Goal: Transaction & Acquisition: Purchase product/service

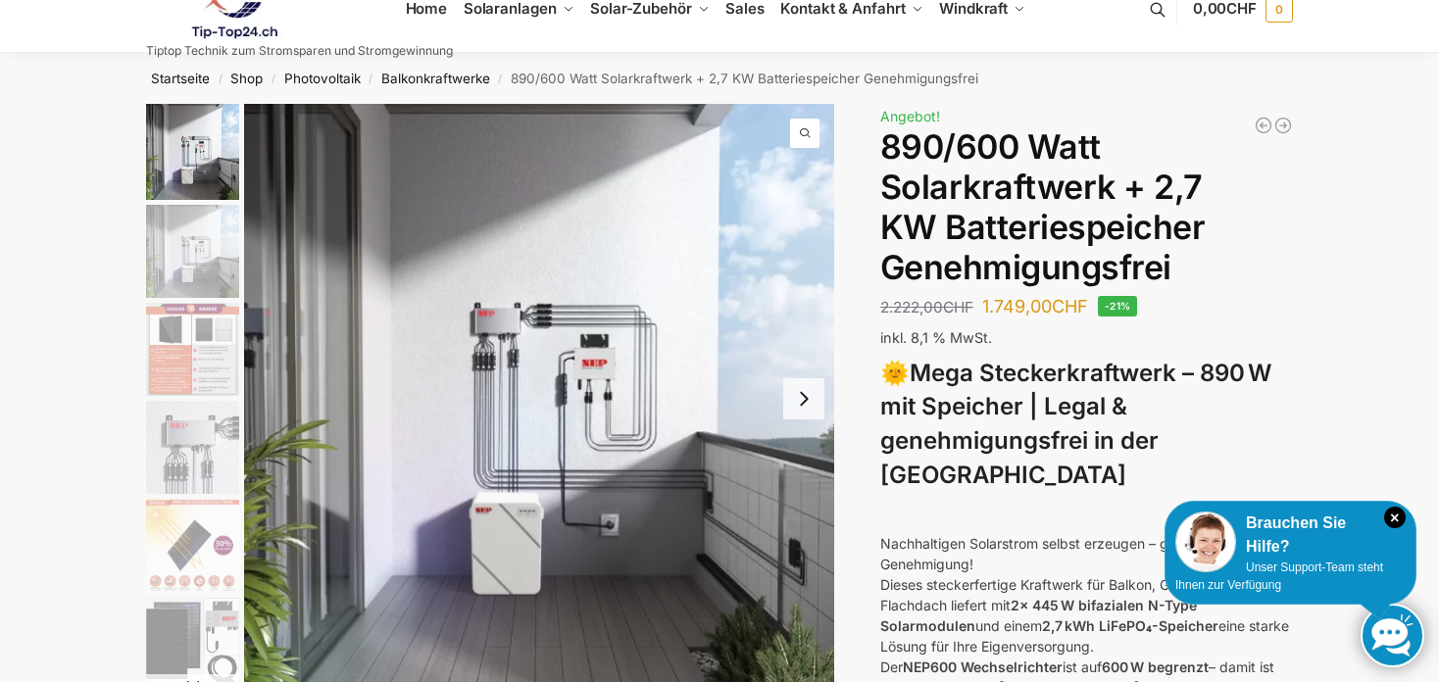
scroll to position [39, 0]
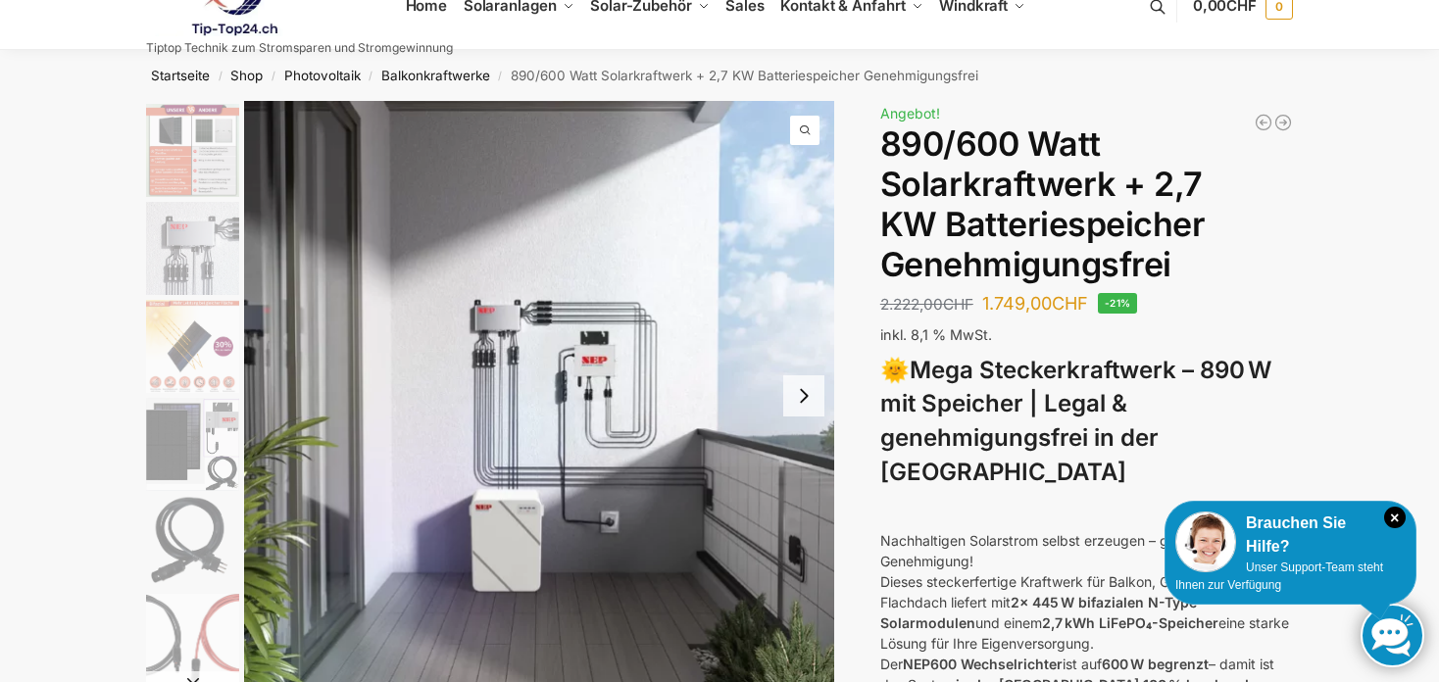
click at [1003, 390] on strong "Mega Steckerkraftwerk – 890 W mit Speicher | Legal & genehmigungsfrei in der [G…" at bounding box center [1075, 421] width 391 height 130
click at [717, 318] on img "1 / 12" at bounding box center [539, 396] width 590 height 590
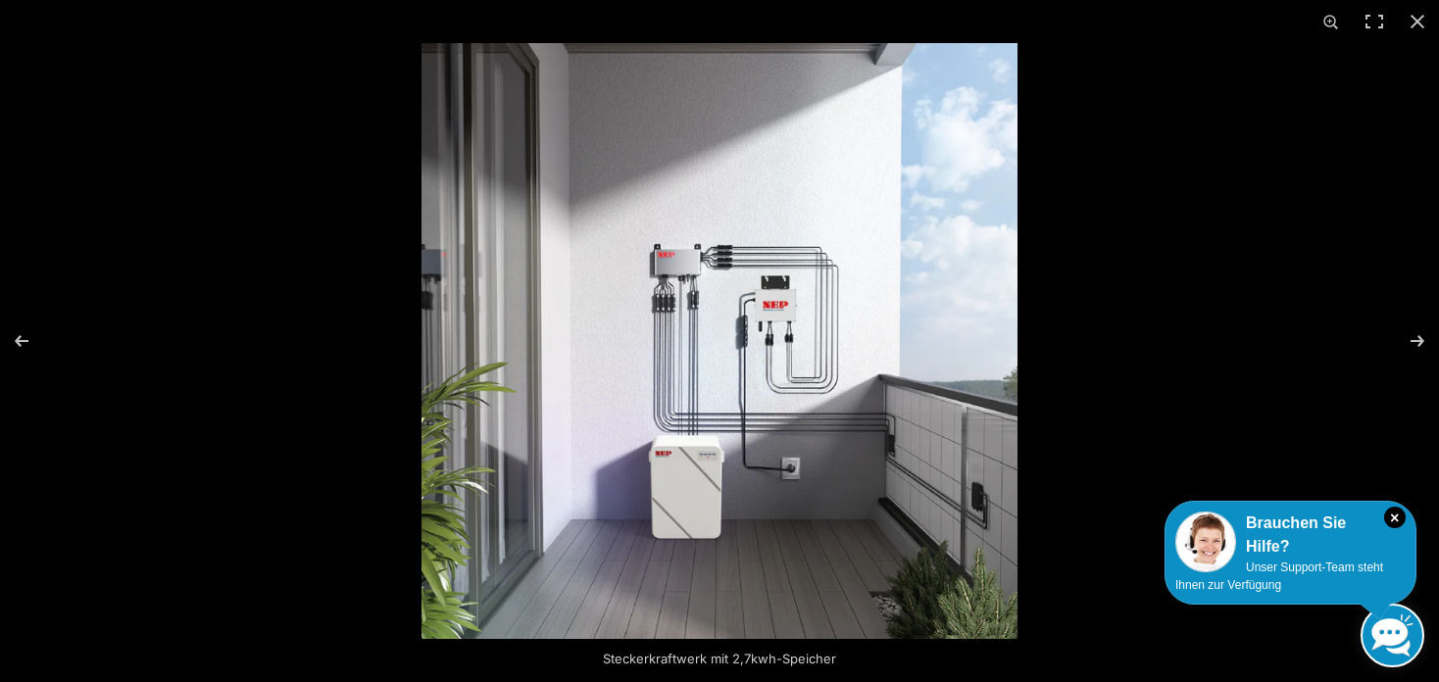
click at [913, 360] on img at bounding box center [720, 341] width 596 height 596
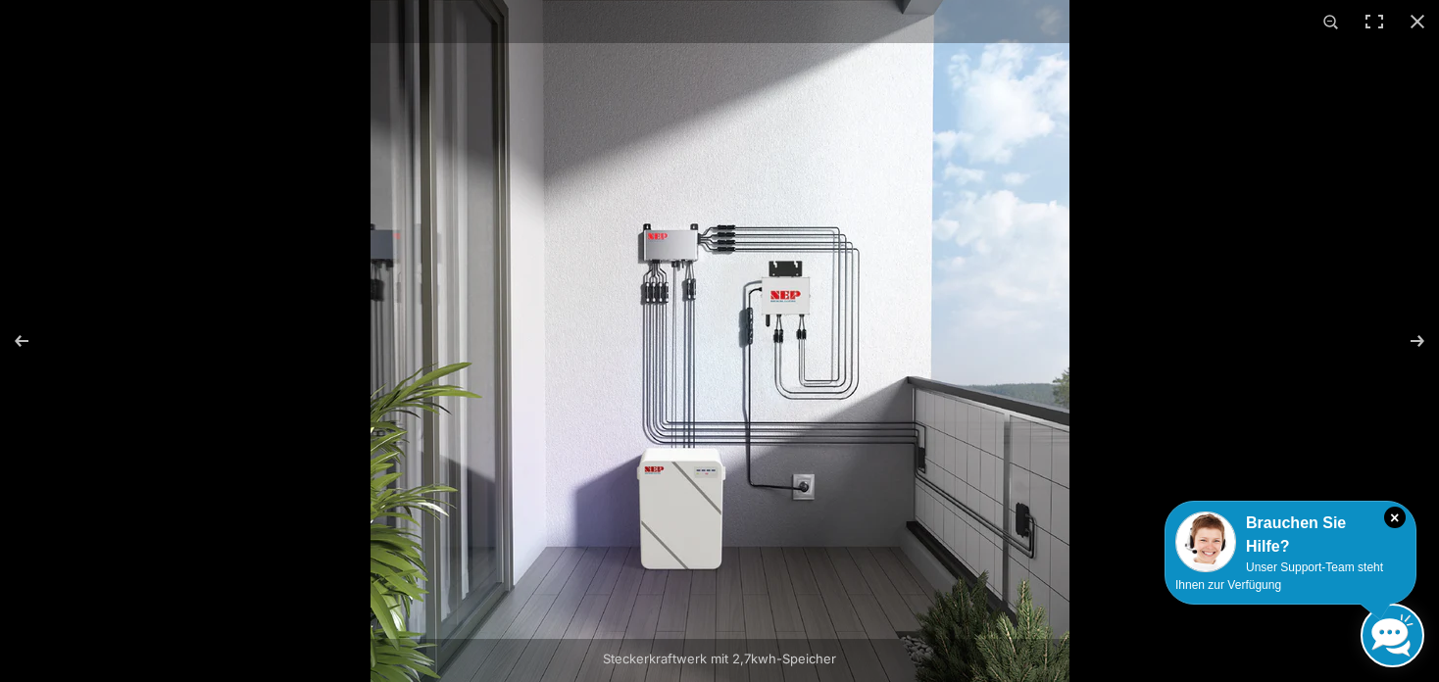
click at [912, 359] on img at bounding box center [720, 337] width 699 height 699
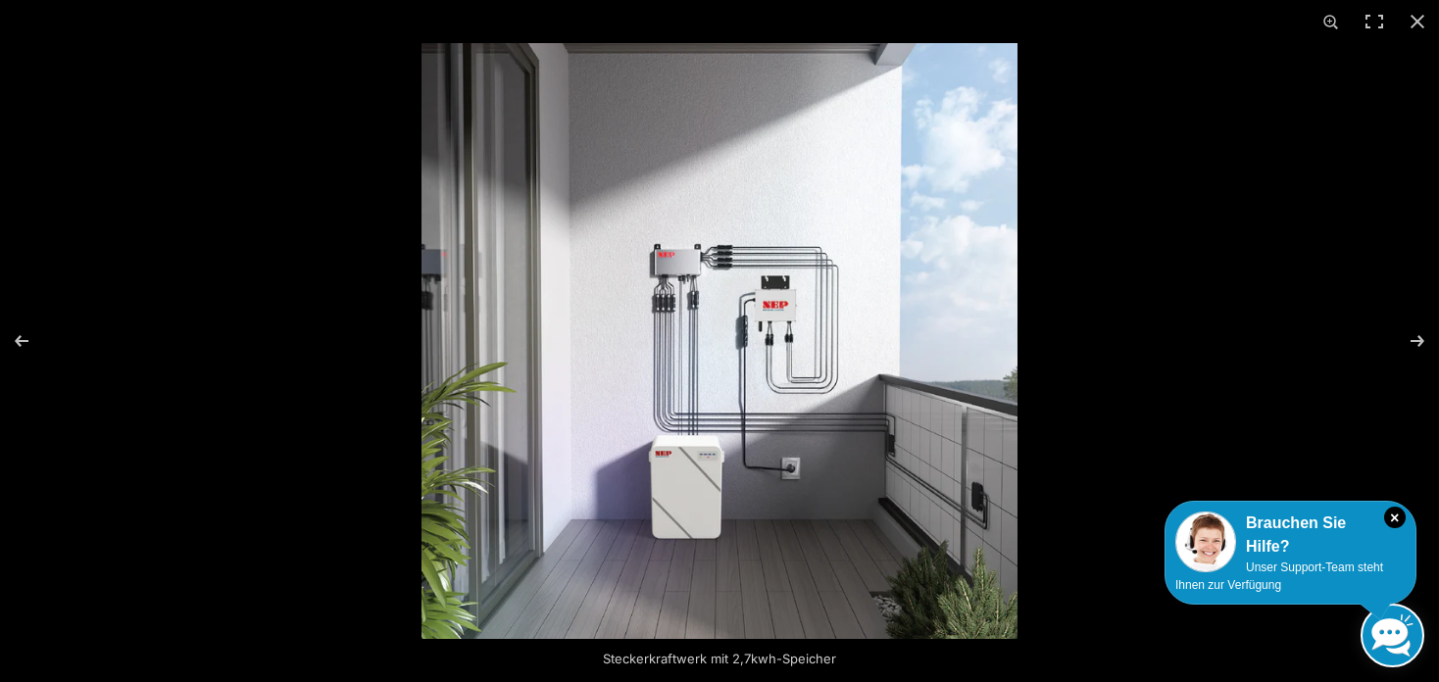
click at [1207, 221] on div at bounding box center [1141, 384] width 1439 height 682
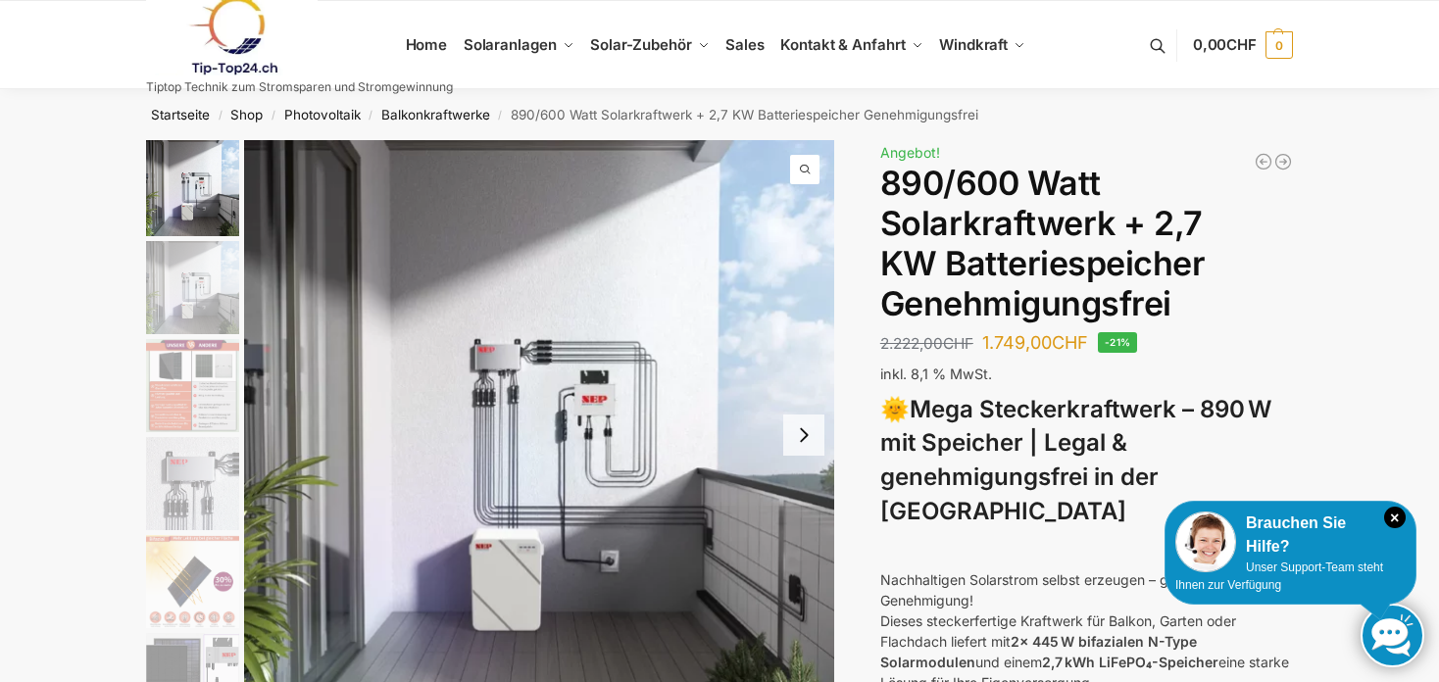
click at [215, 309] on img "2 / 12" at bounding box center [192, 287] width 93 height 93
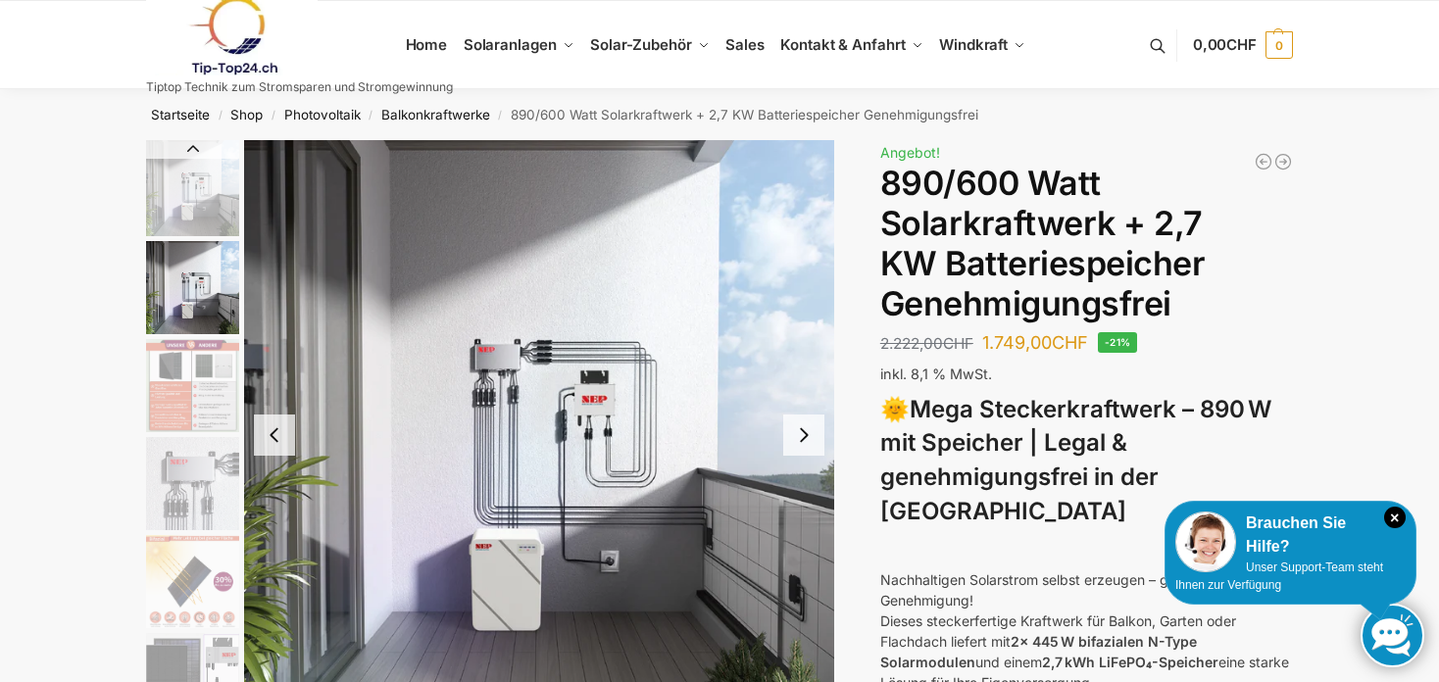
click at [812, 440] on button "Next slide" at bounding box center [803, 435] width 41 height 41
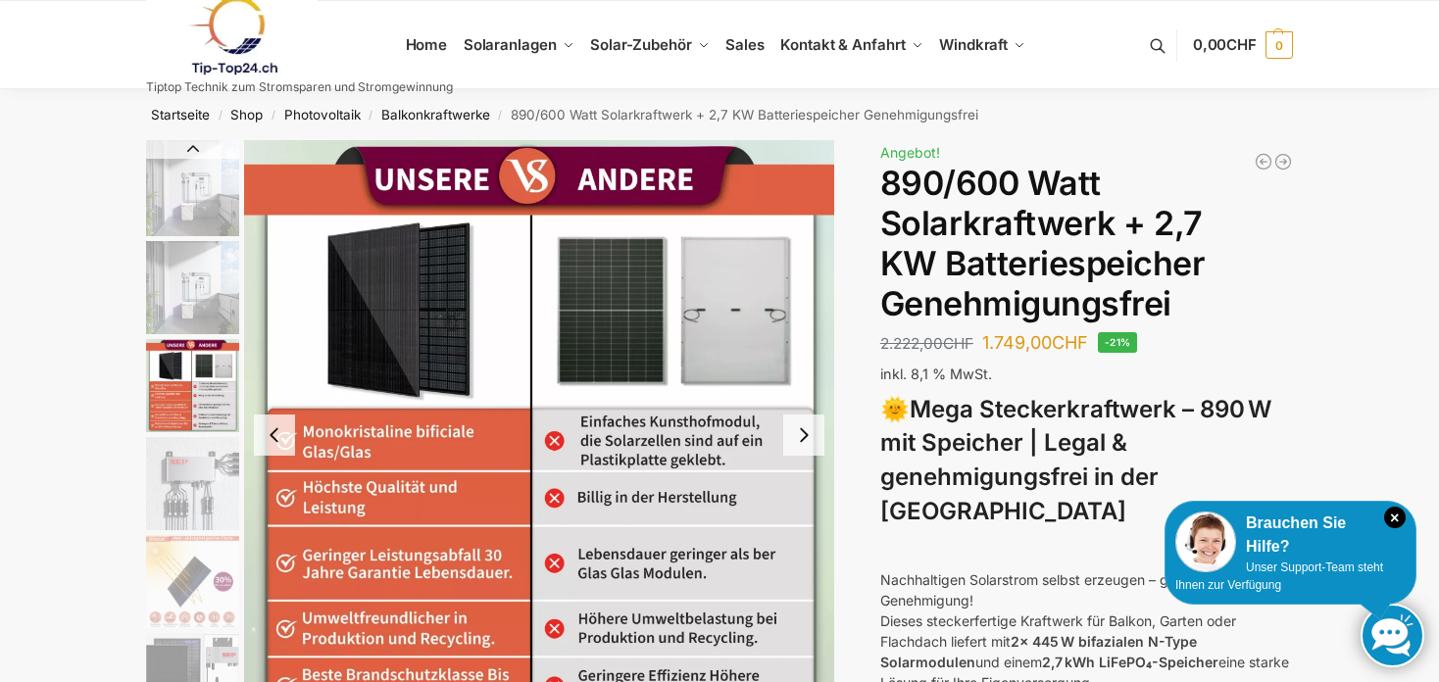
click at [812, 440] on button "Next slide" at bounding box center [803, 435] width 41 height 41
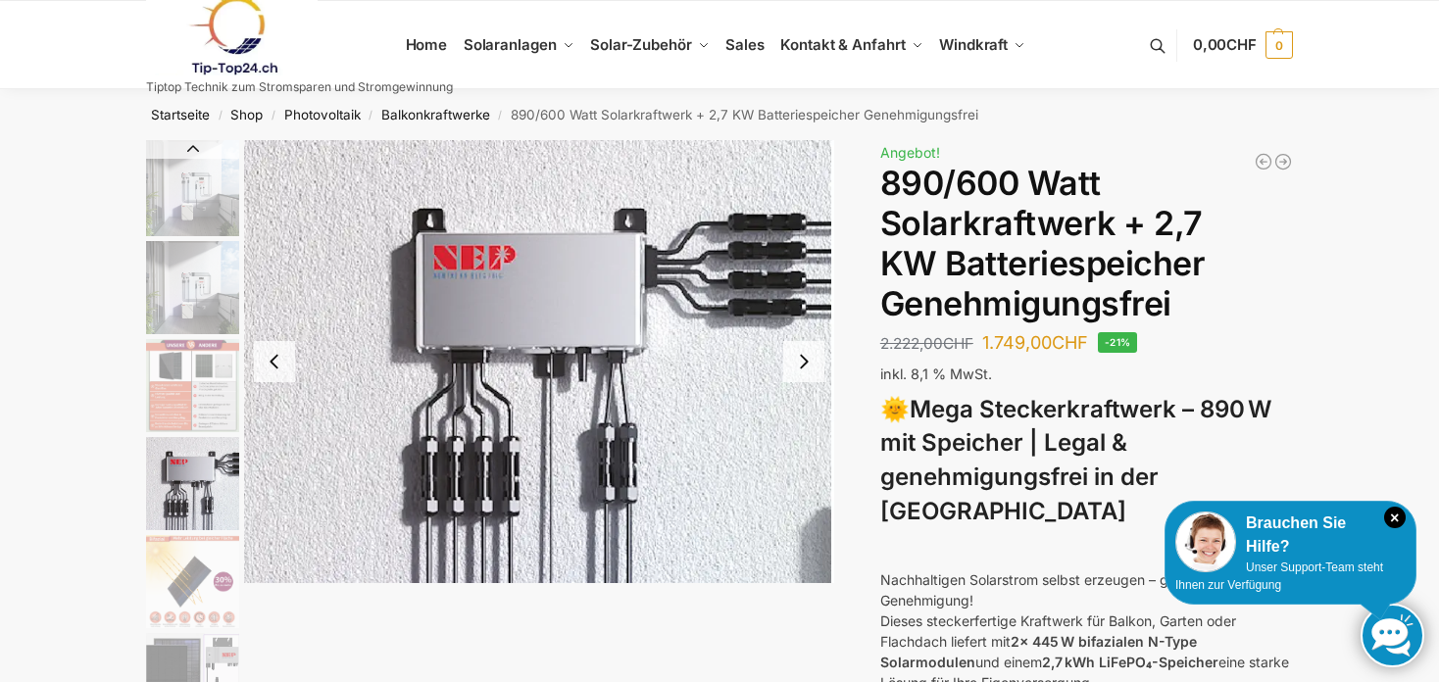
click at [808, 364] on button "Next slide" at bounding box center [803, 361] width 41 height 41
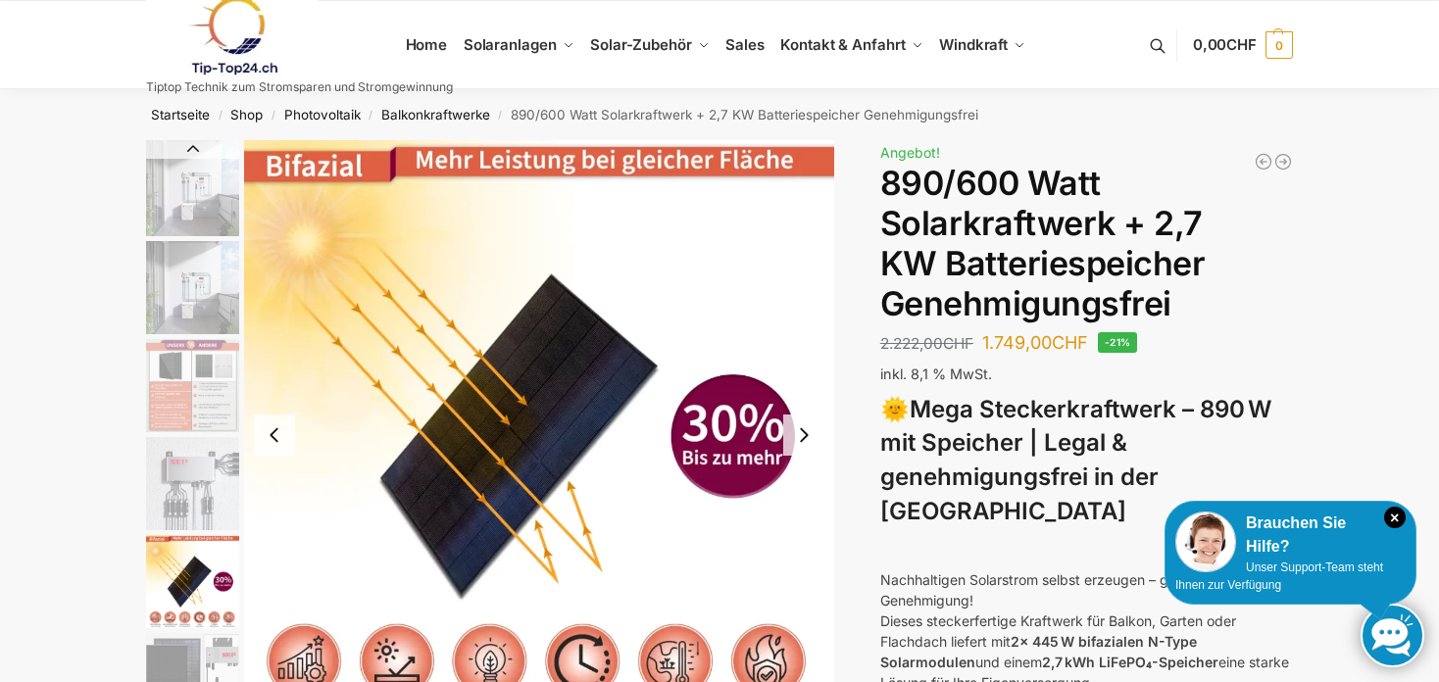
click at [808, 364] on img "5 / 12" at bounding box center [539, 435] width 590 height 590
